Goal: Use online tool/utility: Utilize a website feature to perform a specific function

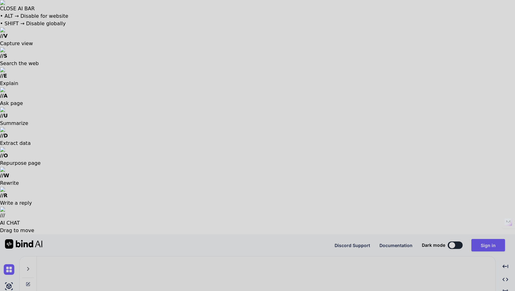
click at [255, 237] on div at bounding box center [257, 145] width 515 height 291
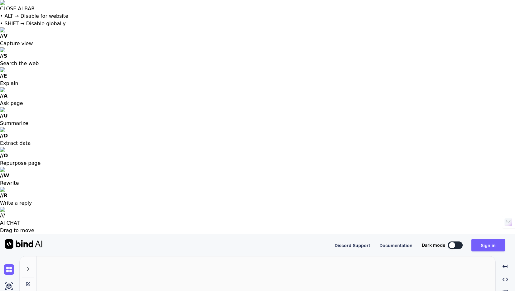
drag, startPoint x: 143, startPoint y: 156, endPoint x: 140, endPoint y: 157, distance: 3.4
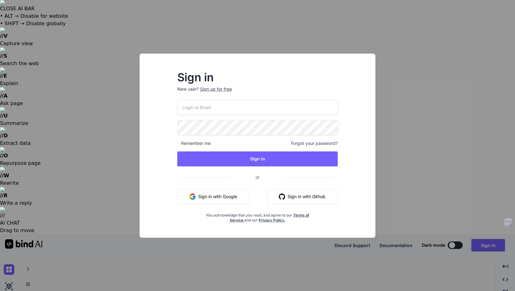
click at [261, 256] on div "Sign in New user? Sign up for free Remember me Forgot your password? Sign In or…" at bounding box center [257, 145] width 515 height 291
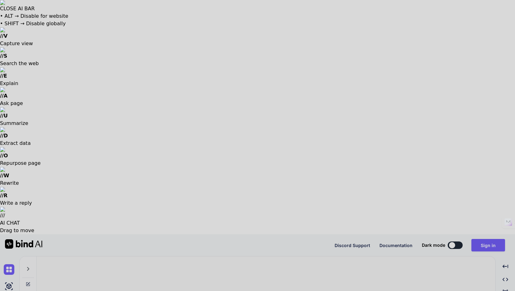
click at [127, 221] on div at bounding box center [257, 145] width 515 height 291
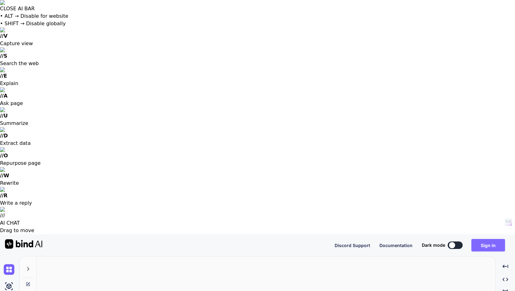
click at [487, 239] on button "Sign in" at bounding box center [488, 245] width 34 height 12
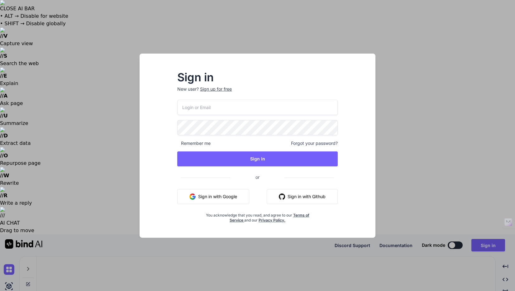
click at [211, 112] on input "email" at bounding box center [257, 107] width 160 height 15
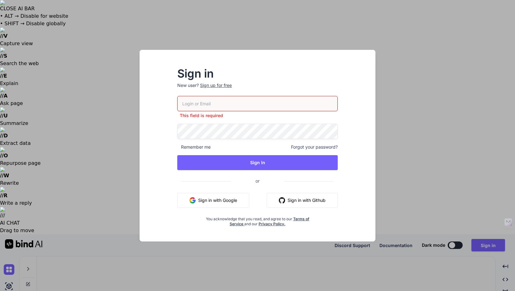
type input "smartmarketingpartner@gmail.com"
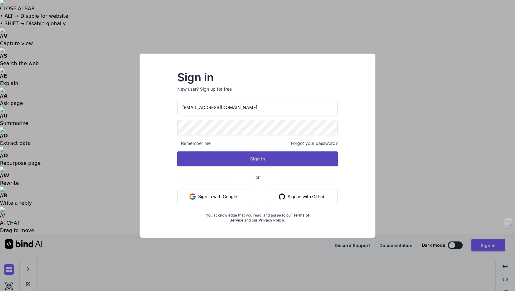
click at [258, 163] on button "Sign In" at bounding box center [257, 158] width 160 height 15
click at [267, 157] on button "Sign In" at bounding box center [257, 158] width 160 height 15
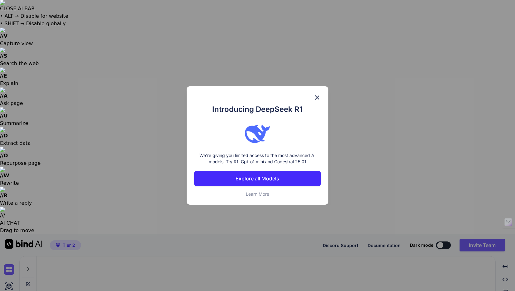
click at [126, 162] on div "Introducing DeepSeek R1 We're giving you limited access to the most advanced AI…" at bounding box center [257, 145] width 515 height 291
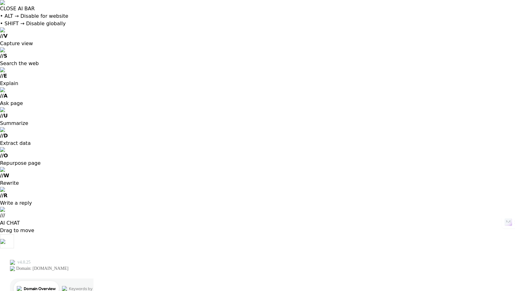
drag, startPoint x: 151, startPoint y: 154, endPoint x: 158, endPoint y: 157, distance: 7.8
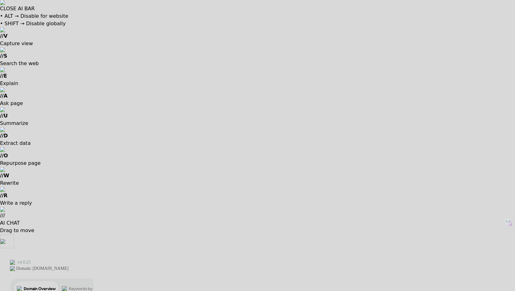
click at [78, 196] on div at bounding box center [257, 145] width 515 height 291
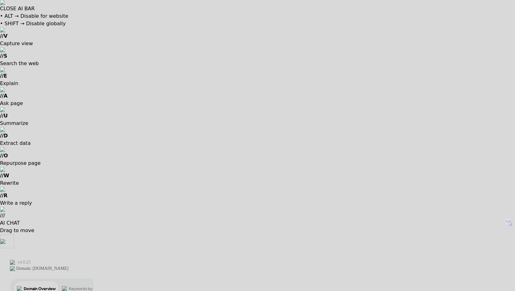
click at [130, 215] on div at bounding box center [257, 145] width 515 height 291
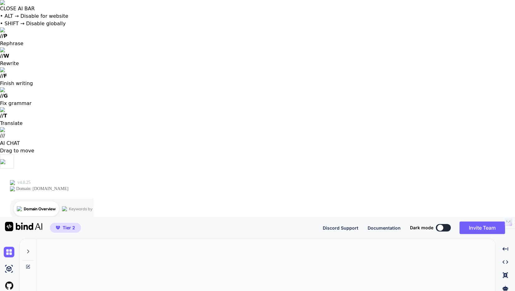
type textarea "Create a Facebook strategy post for LinkedIn"
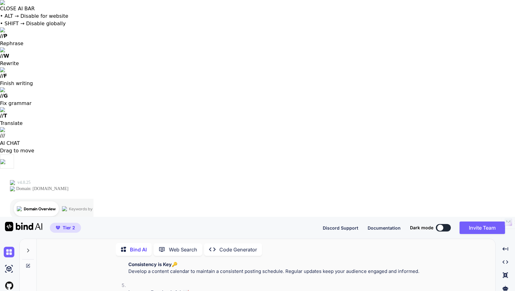
scroll to position [270, 0]
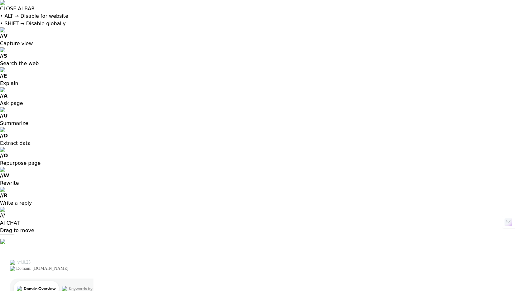
scroll to position [0, 0]
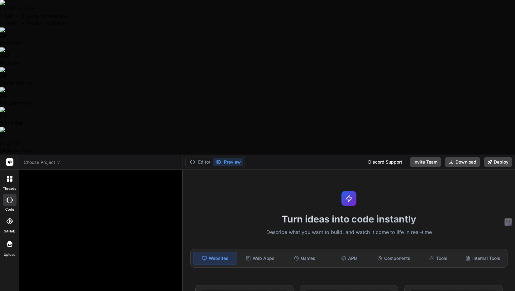
type textarea "x"
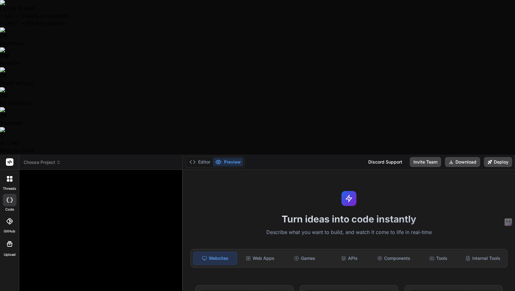
paste textarea "Create a modern landing page with HTML, CSS, and JavaScript featuring smooth sc…"
type textarea "Create a modern landing page with HTML, CSS, and JavaScript featuring smooth sc…"
type textarea "x"
type textarea "Create a modern landing page with HTML, CSS, and JavaScript featuring smooth sc…"
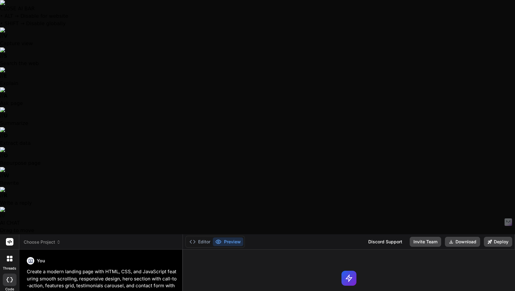
type textarea "x"
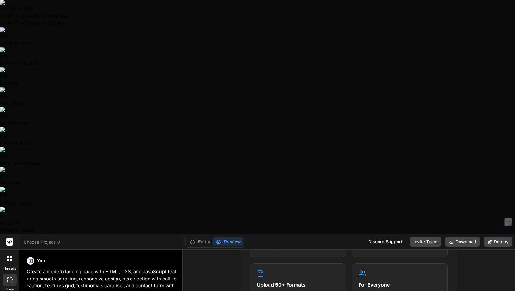
click at [230, 237] on button "Preview" at bounding box center [228, 241] width 31 height 9
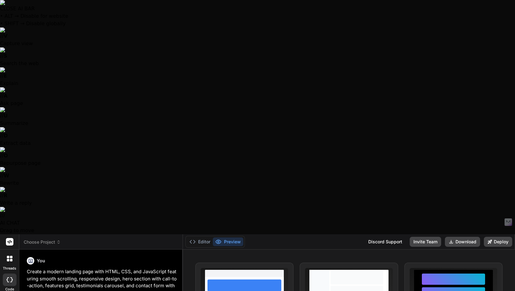
scroll to position [0, 0]
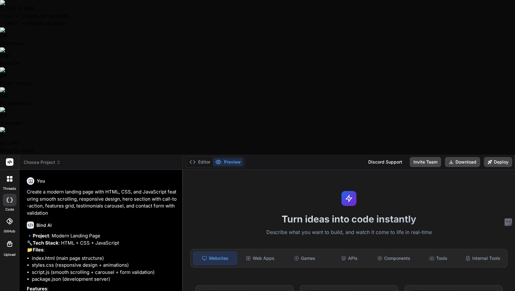
drag, startPoint x: 45, startPoint y: 257, endPoint x: 55, endPoint y: 257, distance: 9.7
type textarea "y"
type textarea "x"
type textarea "ye"
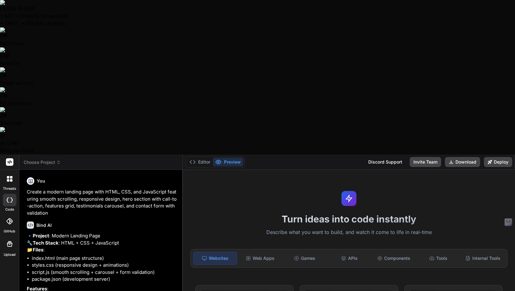
type textarea "x"
type textarea "yes"
type textarea "x"
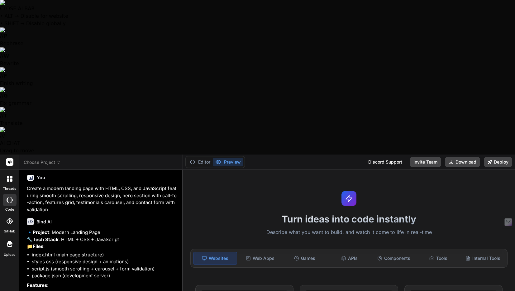
scroll to position [24, 0]
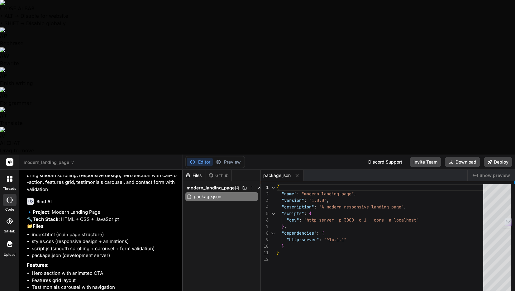
type textarea "x"
type textarea "</html>"
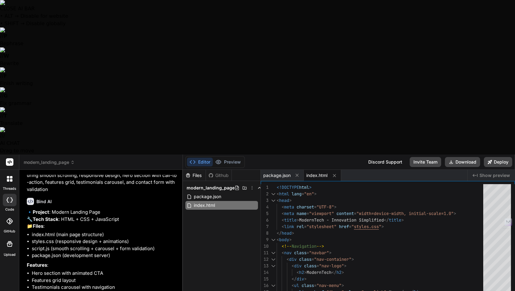
type textarea "x"
type textarea "} .contact-form { padding: 30px 20px; } }"
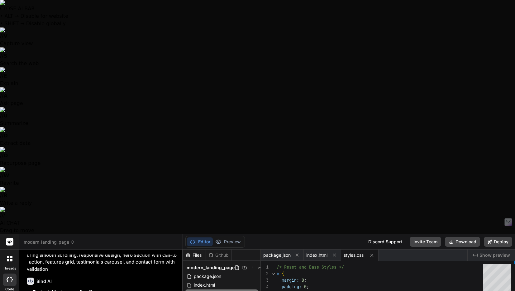
click at [511, 5] on img at bounding box center [257, 2] width 515 height 5
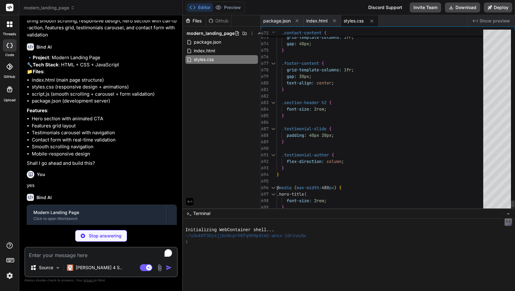
scroll to position [39, 0]
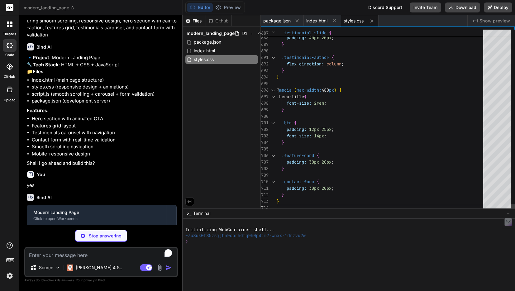
type textarea "x"
type textarea "window.addEventListener('scroll', debouncedScrollHandler);"
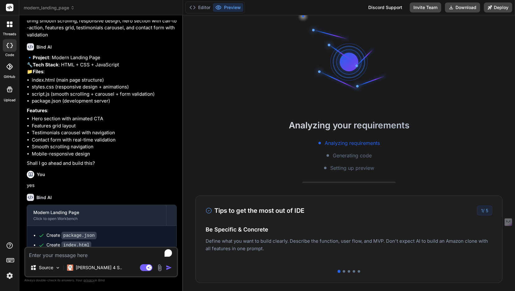
scroll to position [30, 0]
type textarea "x"
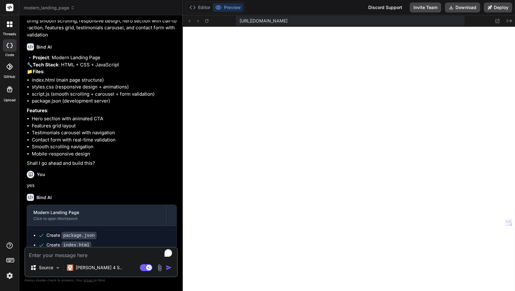
scroll to position [272, 0]
